Goal: Information Seeking & Learning: Learn about a topic

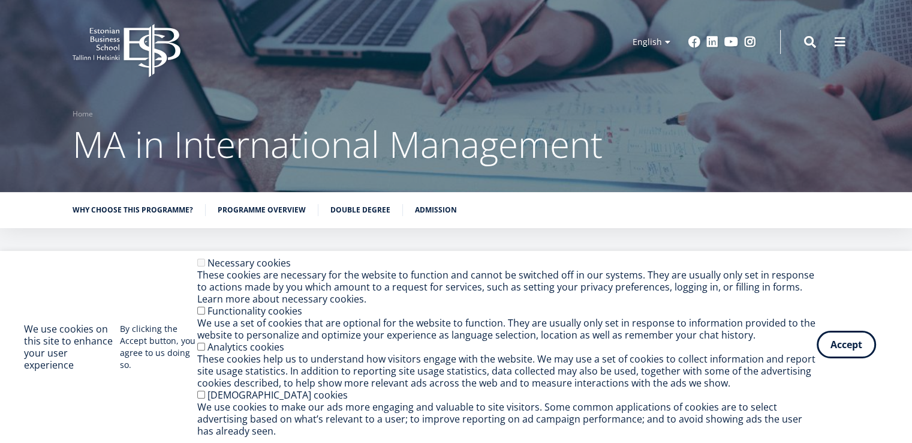
click at [844, 346] on button "Accept" at bounding box center [846, 344] width 59 height 28
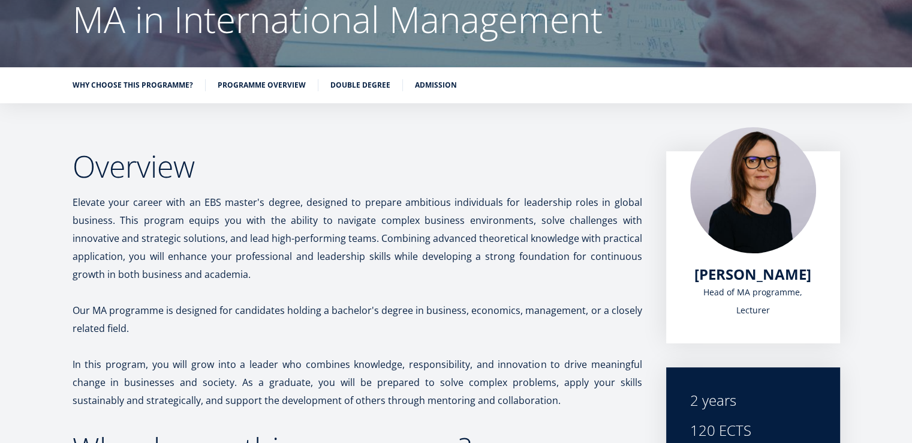
scroll to position [130, 0]
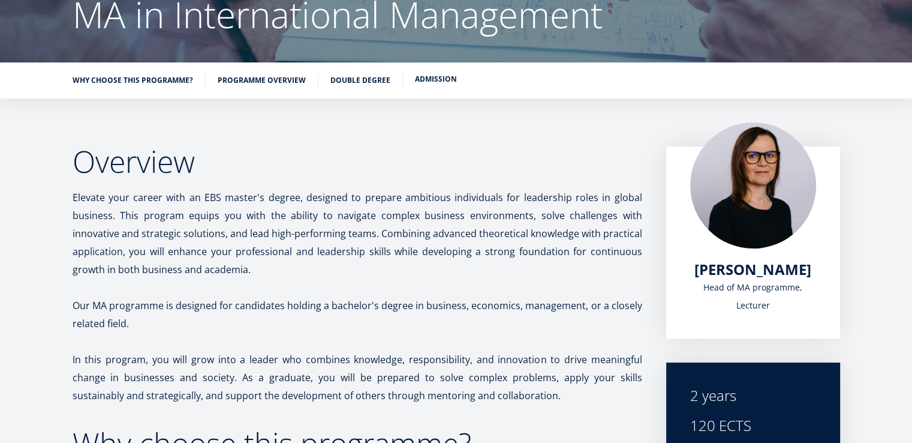
click at [441, 77] on link "Admission" at bounding box center [436, 79] width 42 height 12
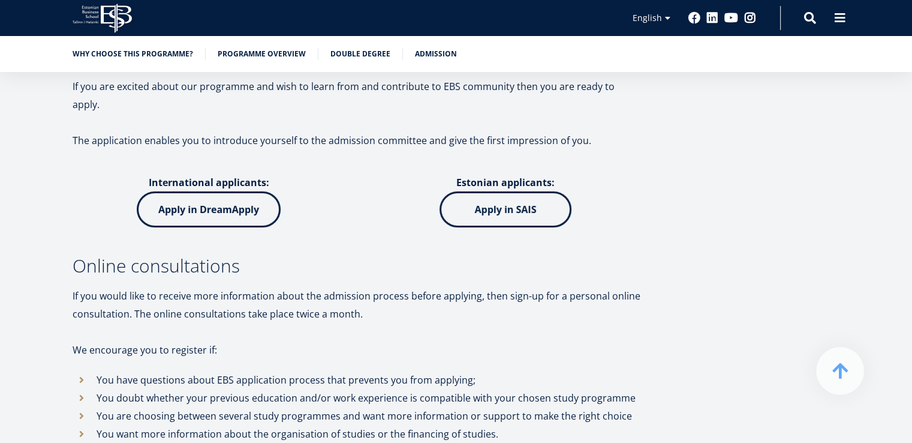
scroll to position [3939, 0]
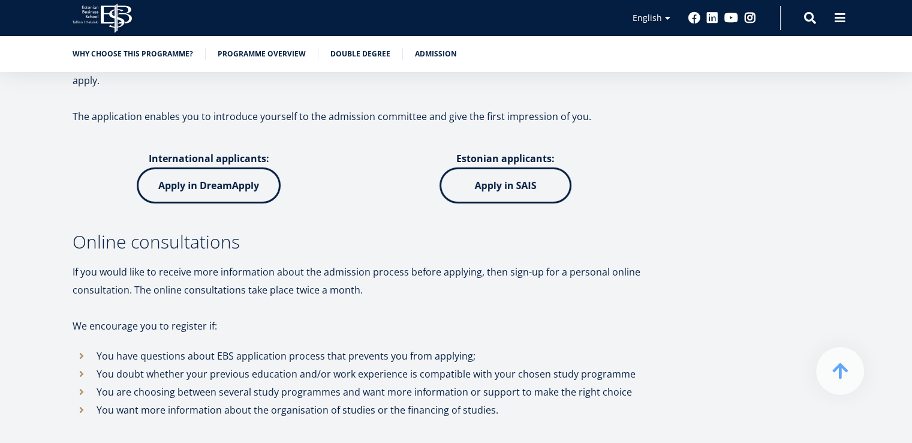
click at [226, 167] on img at bounding box center [209, 185] width 144 height 36
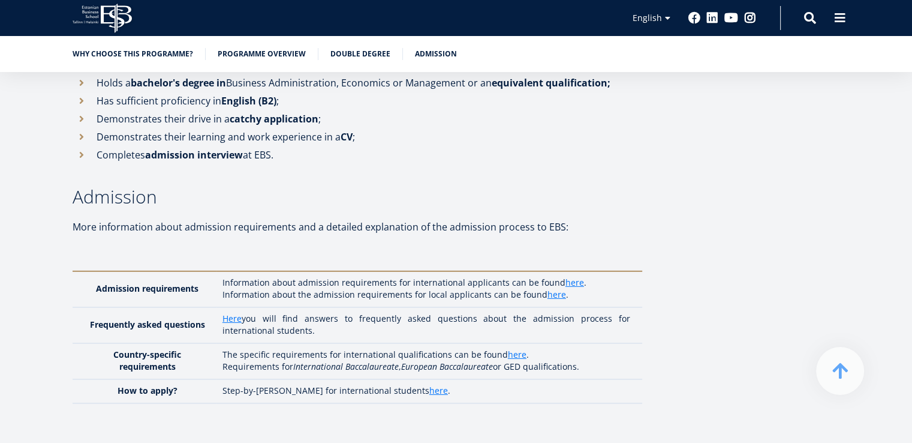
scroll to position [3166, 0]
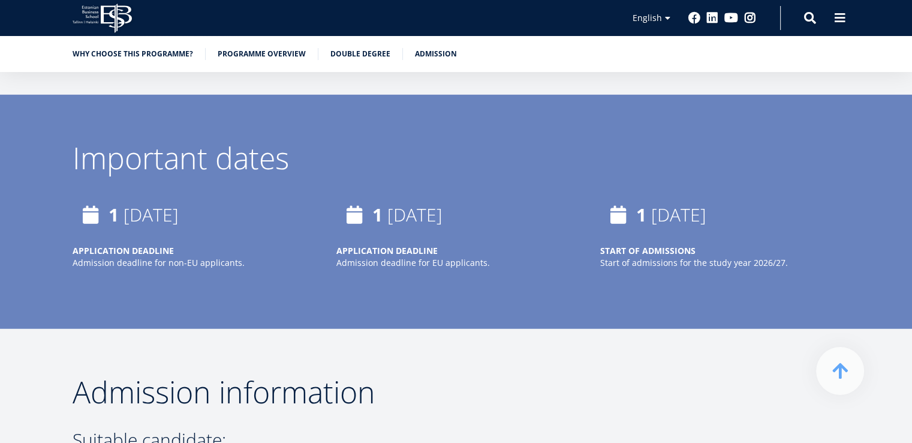
click at [447, 282] on div "Important dates 1 April, 2026 APPLICATION DEADLINE Admission deadline for non-E…" at bounding box center [456, 212] width 912 height 234
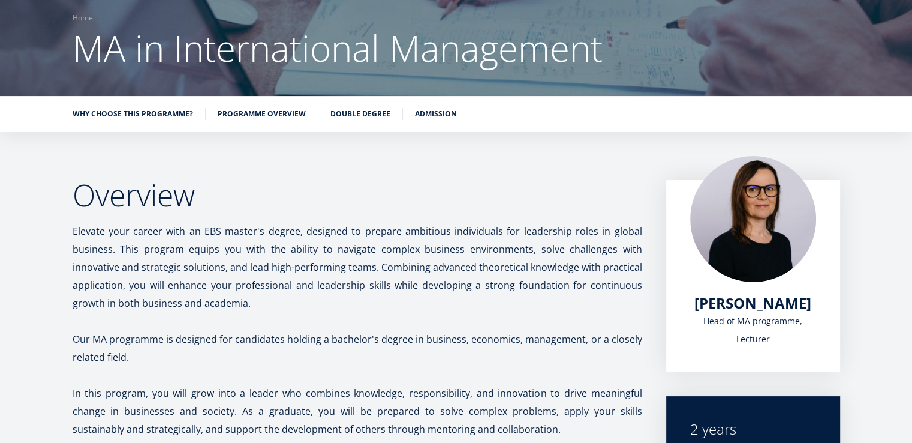
scroll to position [96, 0]
click at [422, 113] on link "Admission" at bounding box center [436, 113] width 42 height 12
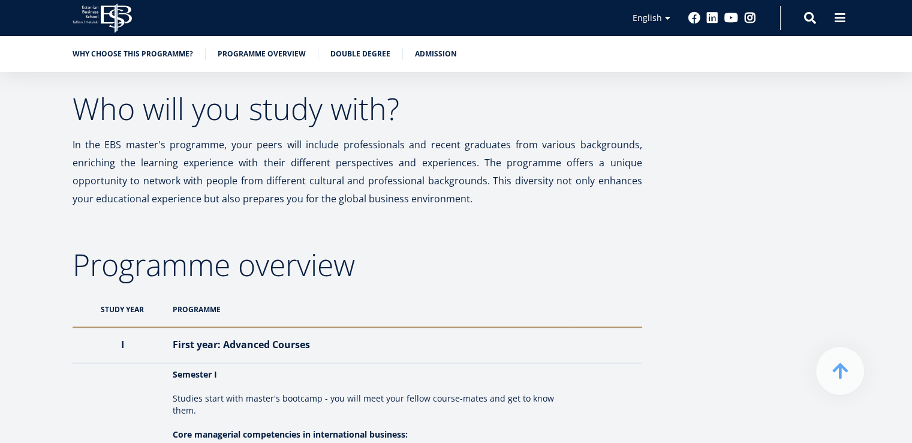
scroll to position [805, 0]
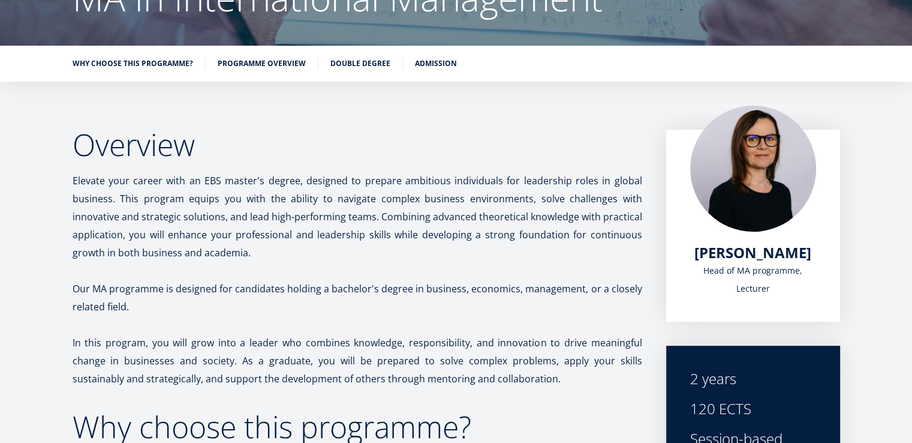
scroll to position [154, 0]
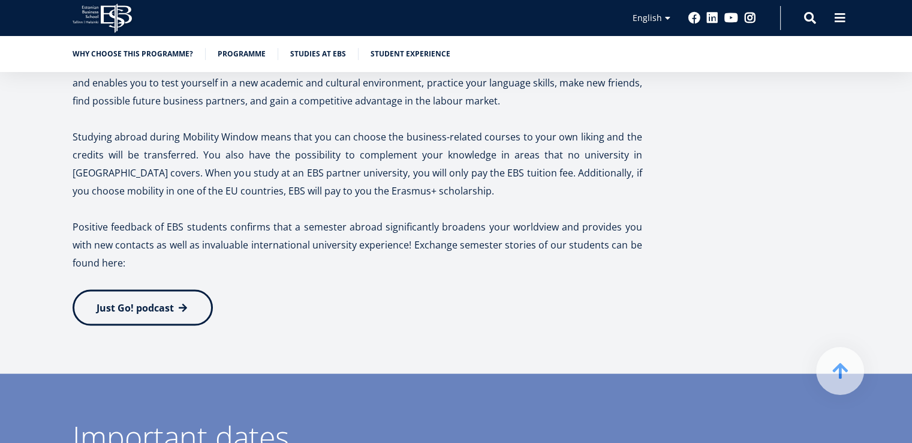
scroll to position [2519, 0]
